Goal: Information Seeking & Learning: Learn about a topic

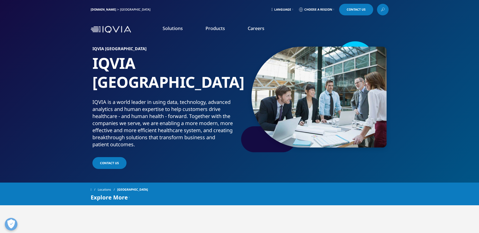
click at [101, 195] on span "Explore More" at bounding box center [109, 198] width 37 height 6
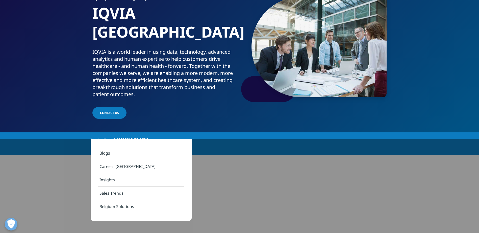
scroll to position [51, 0]
click at [117, 169] on link "Careers [GEOGRAPHIC_DATA]" at bounding box center [141, 166] width 86 height 13
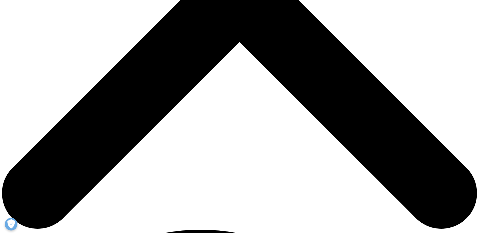
scroll to position [253, 0]
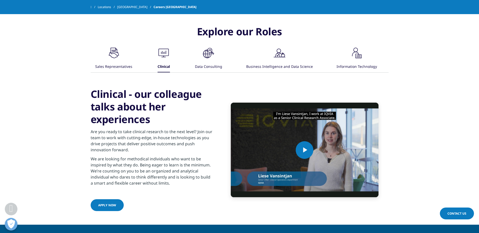
click at [216, 68] on div "Data Consulting" at bounding box center [208, 67] width 27 height 11
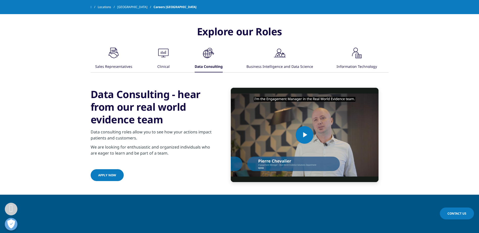
click at [279, 63] on div "Business Intelligence and Data Science" at bounding box center [280, 67] width 67 height 11
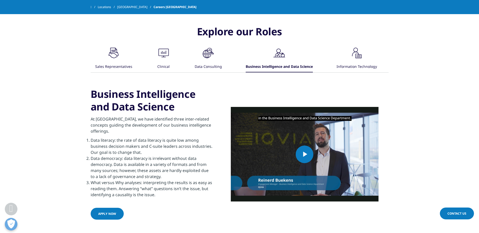
click at [362, 67] on div "Information Technology" at bounding box center [357, 67] width 40 height 11
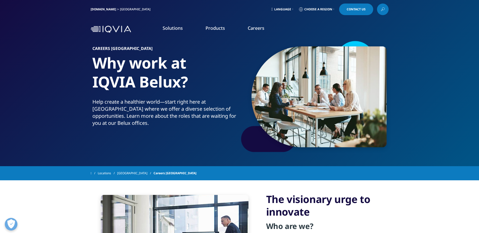
scroll to position [0, 0]
